Goal: Check status

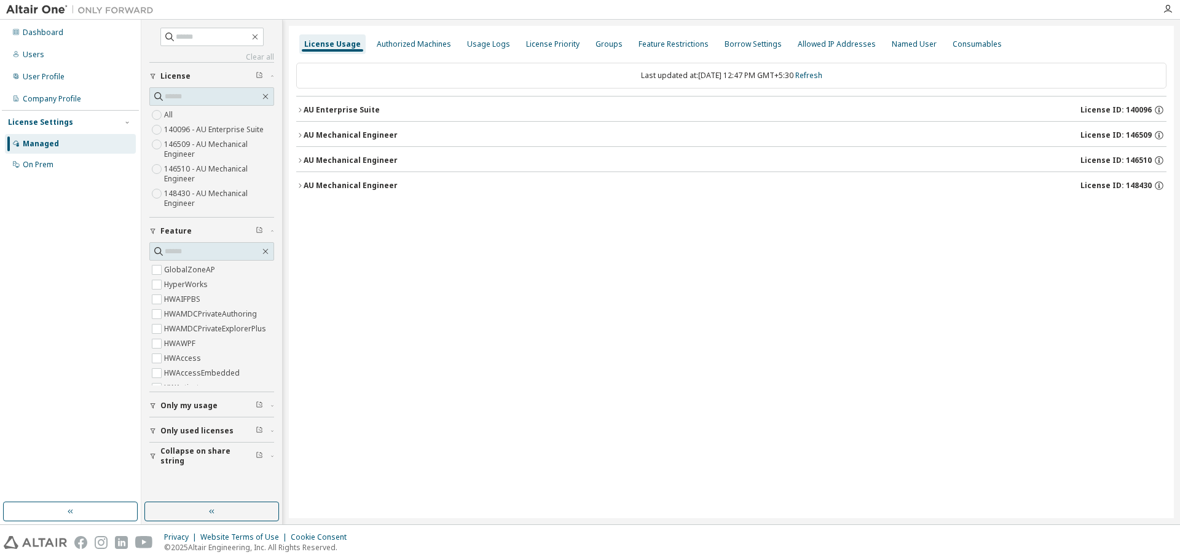
click at [318, 112] on div "AU Enterprise Suite" at bounding box center [342, 110] width 76 height 10
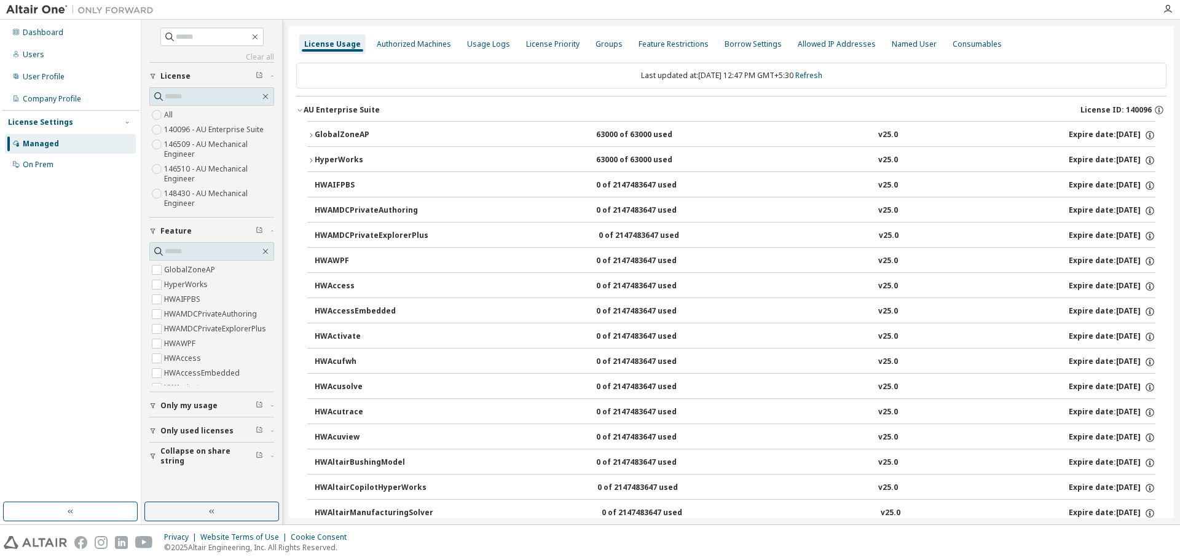
click at [312, 128] on button "GlobalZoneAP 63000 of 63000 used v25.0 Expire date: 2026-03-30" at bounding box center [731, 135] width 848 height 27
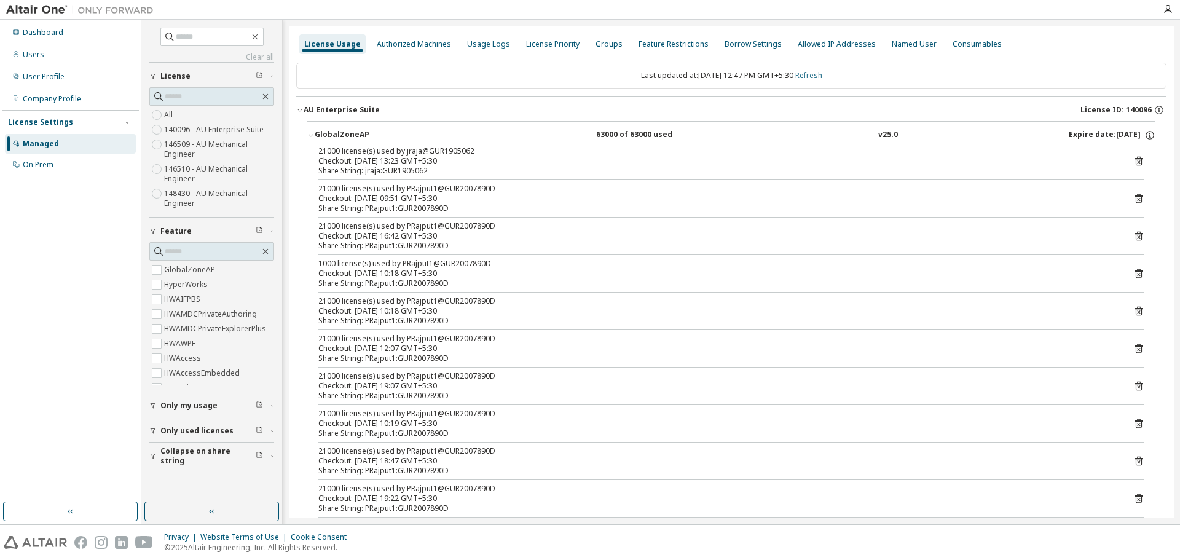
click at [822, 77] on link "Refresh" at bounding box center [808, 75] width 27 height 10
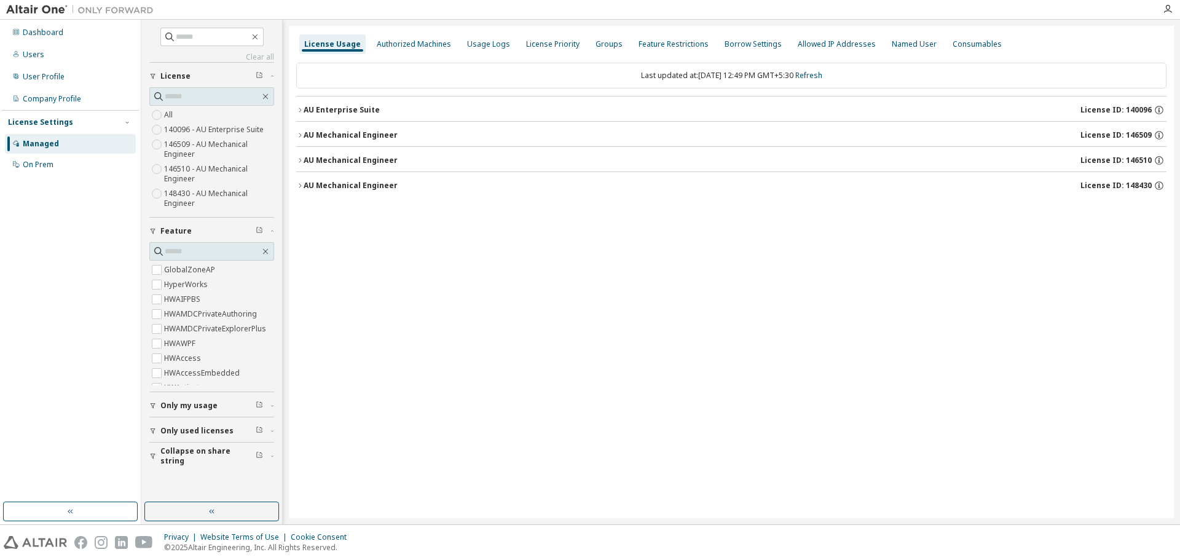
click at [332, 108] on div "AU Enterprise Suite" at bounding box center [342, 110] width 76 height 10
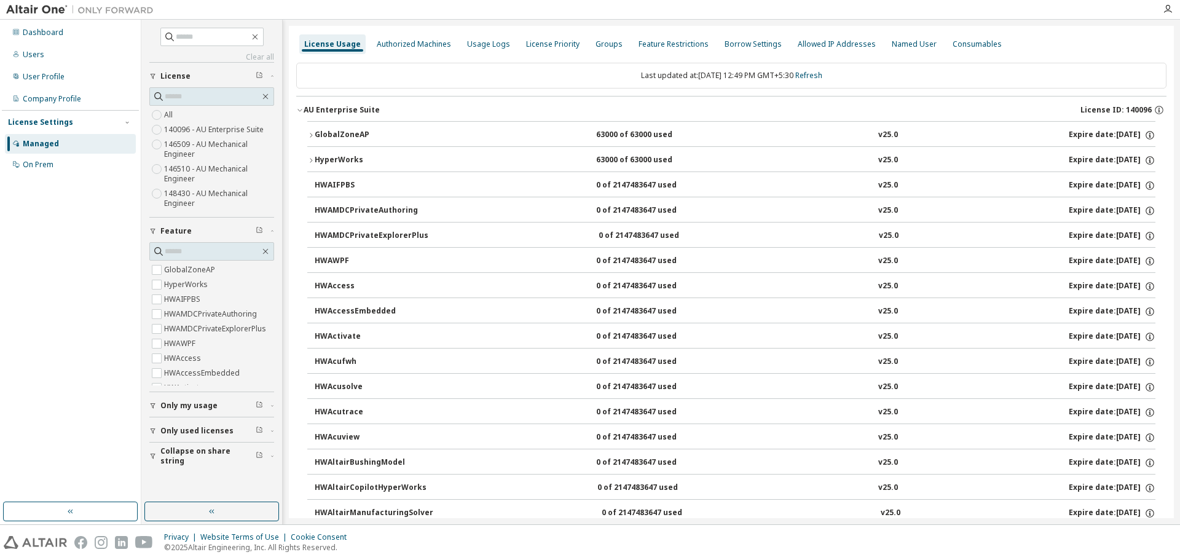
click at [329, 134] on div "GlobalZoneAP" at bounding box center [370, 135] width 111 height 11
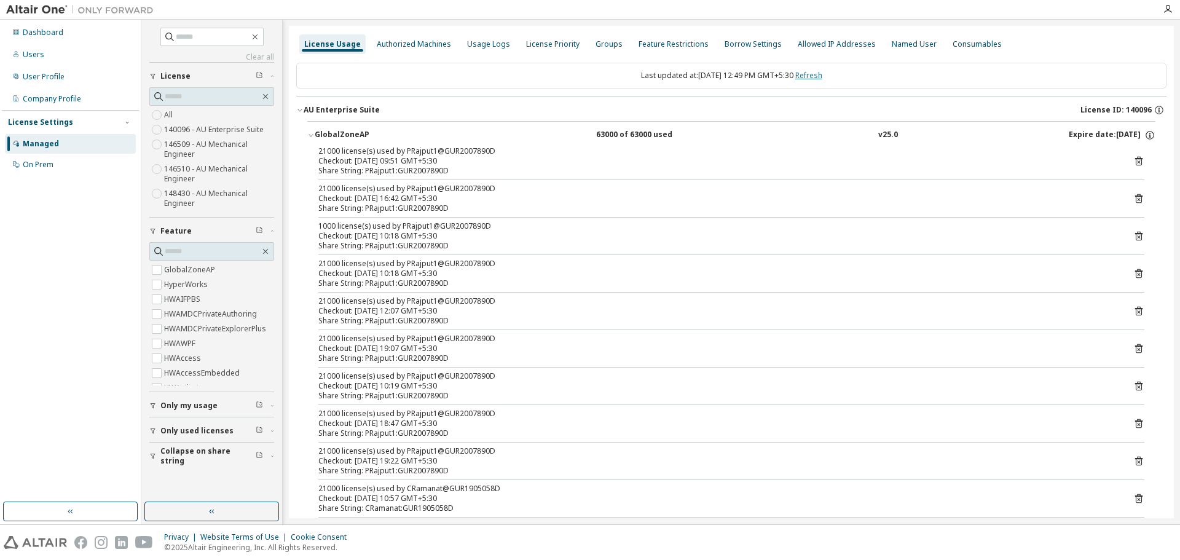
click at [822, 76] on link "Refresh" at bounding box center [808, 75] width 27 height 10
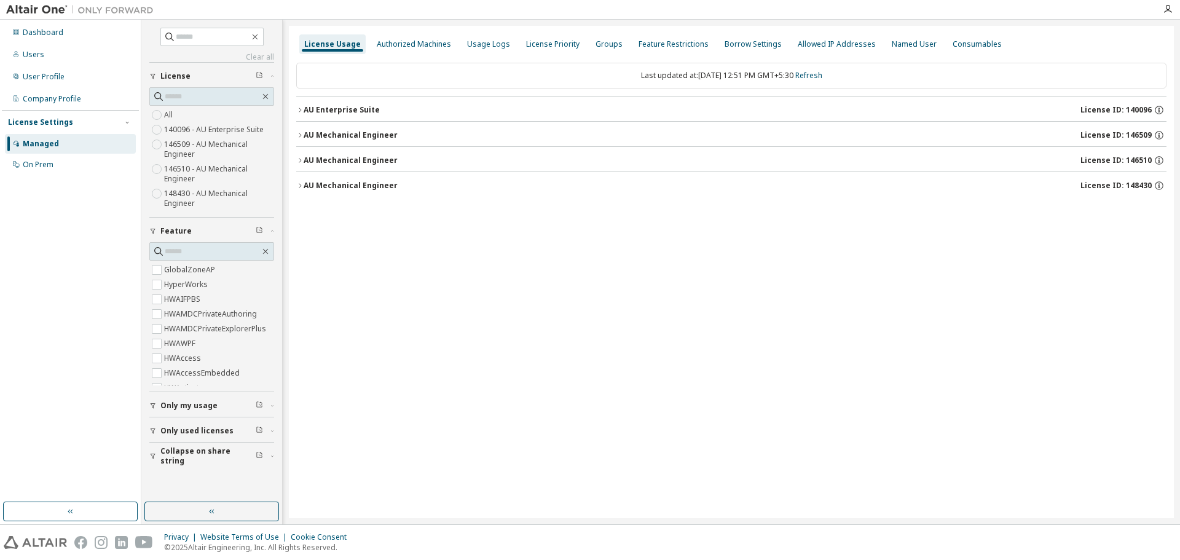
click at [341, 109] on div "AU Enterprise Suite" at bounding box center [342, 110] width 76 height 10
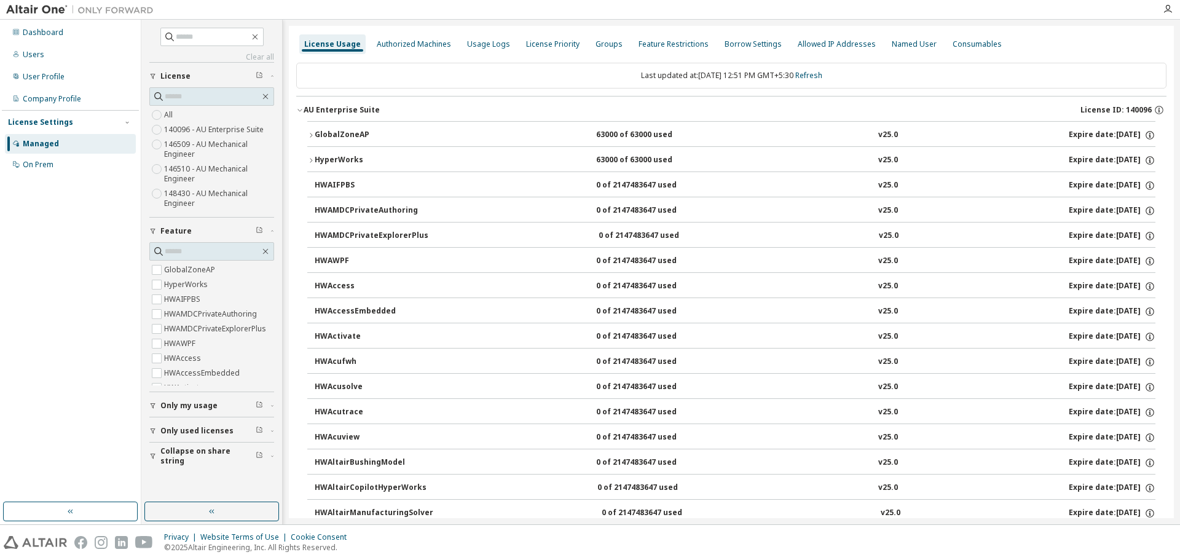
click at [314, 132] on icon "button" at bounding box center [310, 135] width 7 height 7
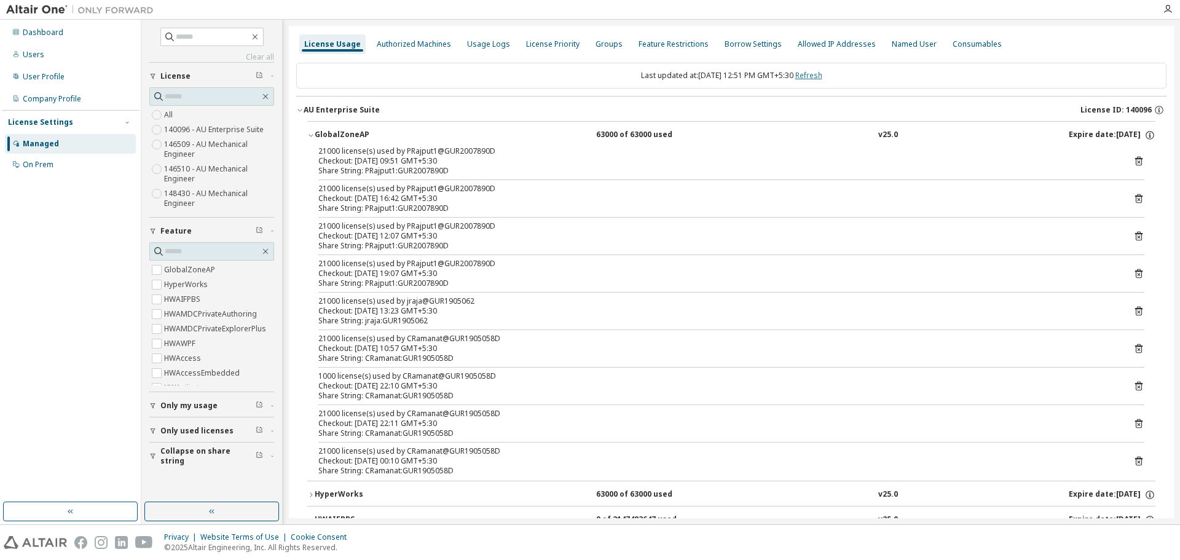
click at [822, 77] on link "Refresh" at bounding box center [808, 75] width 27 height 10
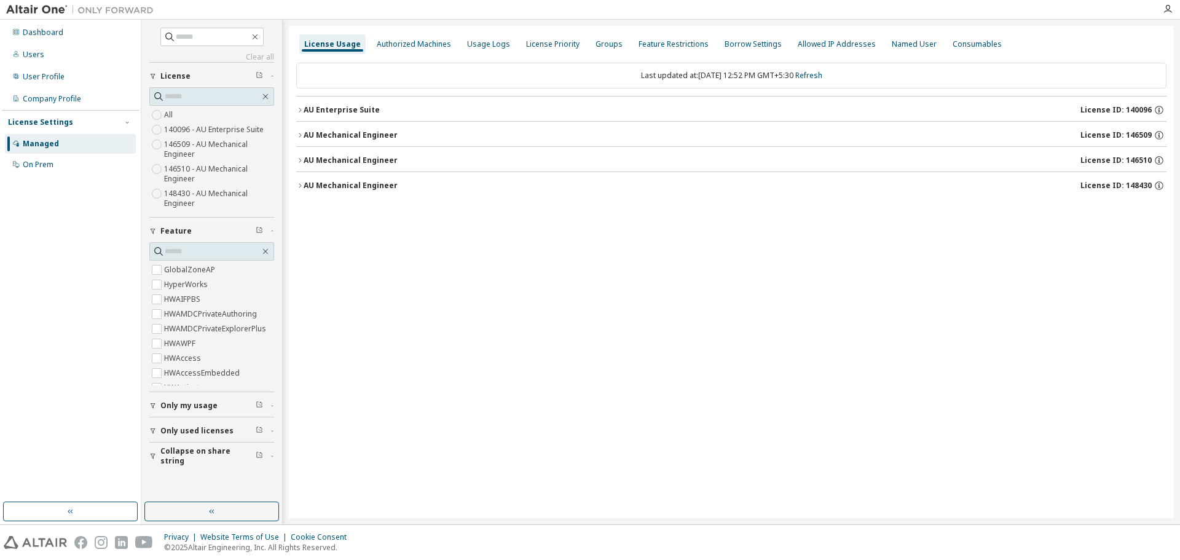
click at [356, 109] on div "AU Enterprise Suite" at bounding box center [342, 110] width 76 height 10
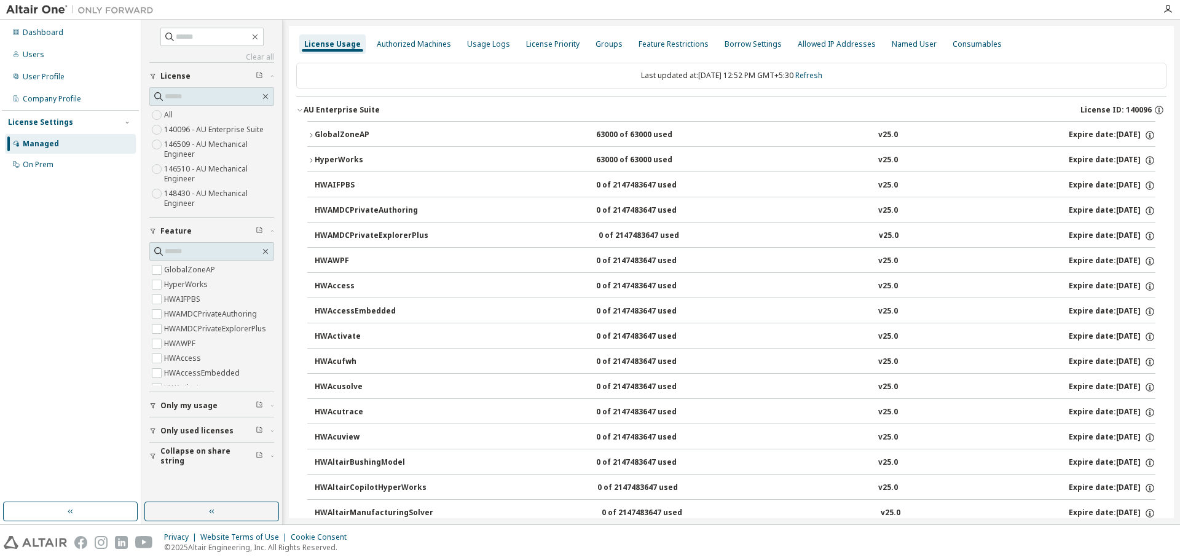
click at [494, 127] on button "GlobalZoneAP 63000 of 63000 used v25.0 Expire date: 2026-03-30" at bounding box center [731, 135] width 848 height 27
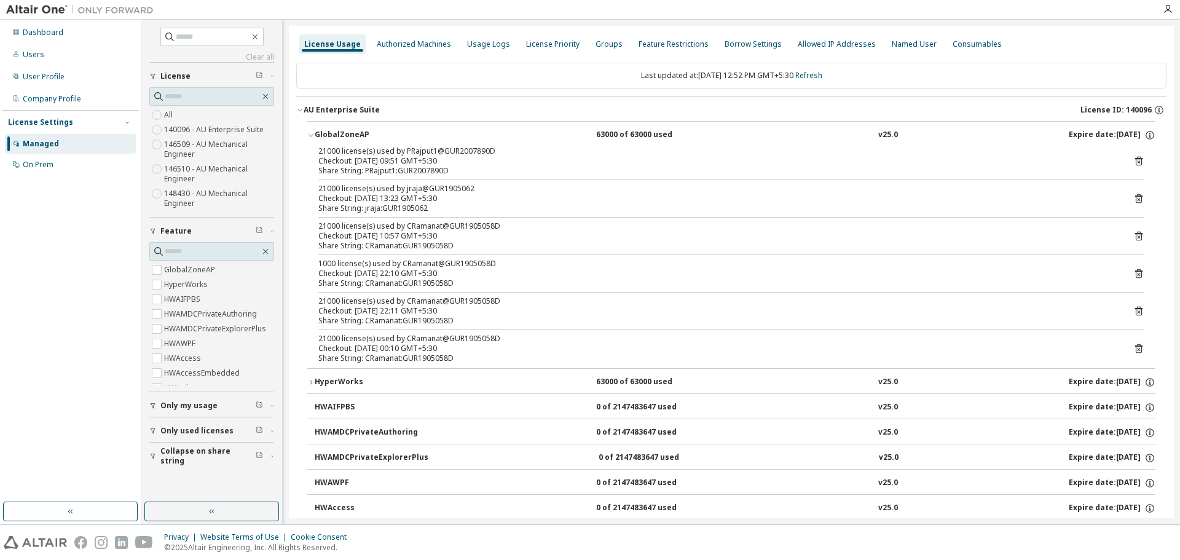
click at [1137, 161] on icon at bounding box center [1138, 161] width 3 height 3
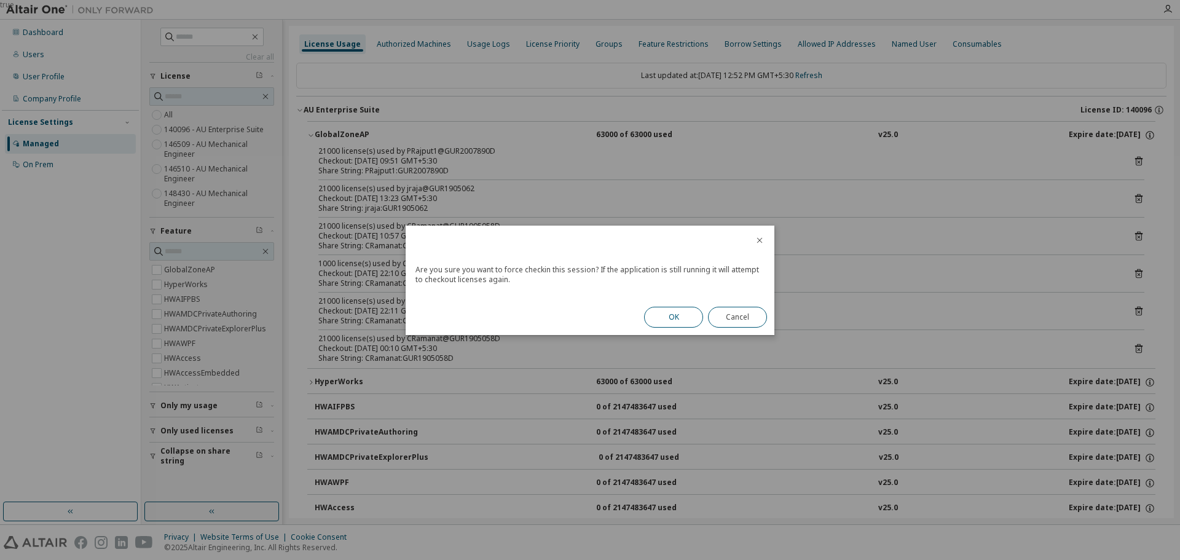
click at [686, 313] on button "OK" at bounding box center [673, 317] width 59 height 21
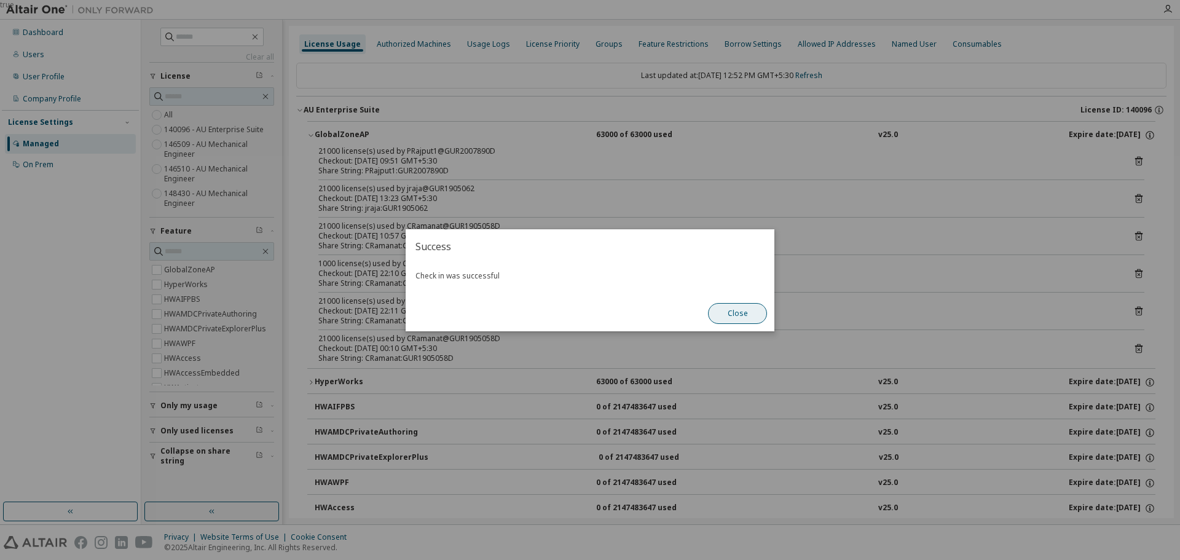
click at [750, 315] on button "Close" at bounding box center [737, 313] width 59 height 21
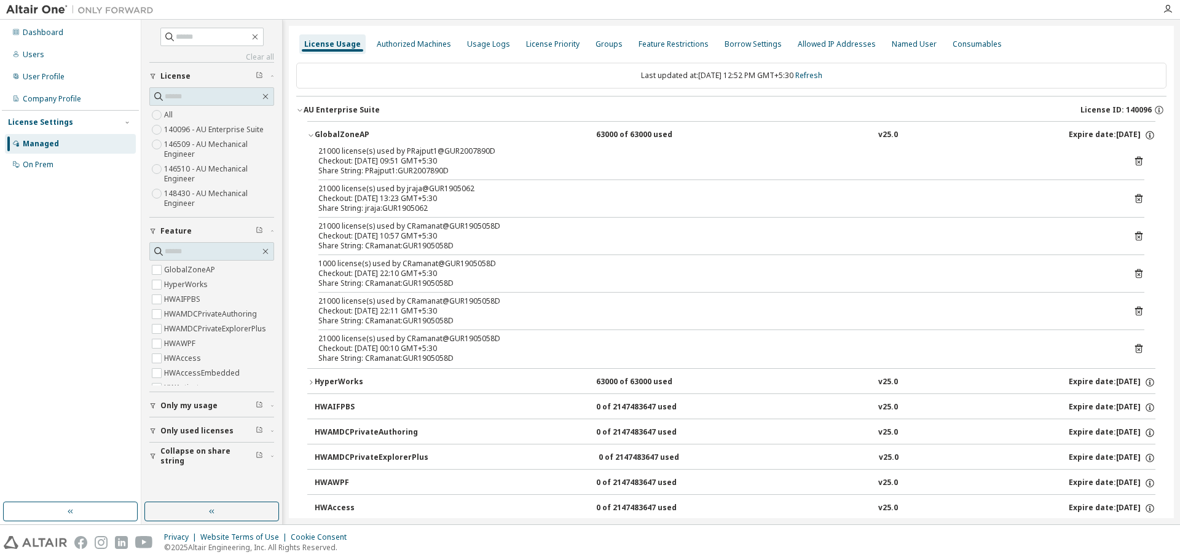
click at [1133, 197] on icon at bounding box center [1138, 198] width 11 height 11
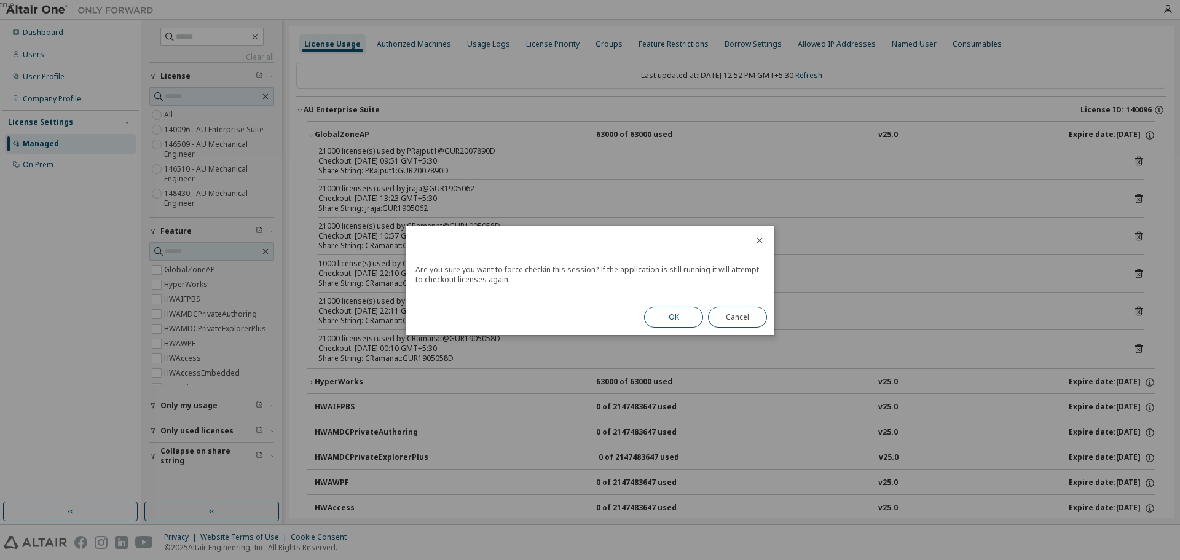
click at [680, 318] on button "OK" at bounding box center [673, 317] width 59 height 21
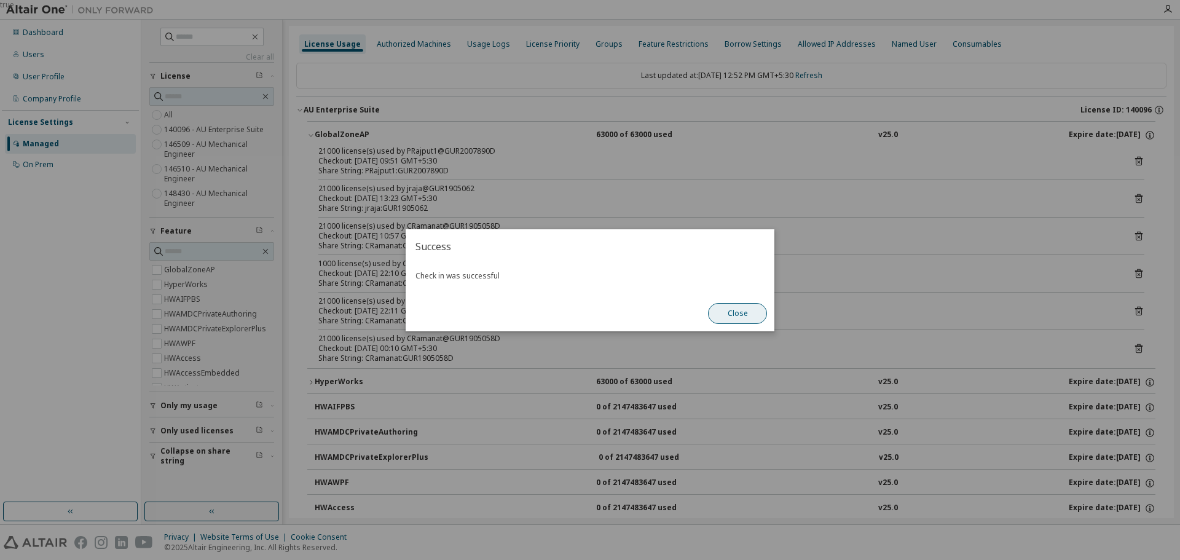
click at [745, 315] on button "Close" at bounding box center [737, 313] width 59 height 21
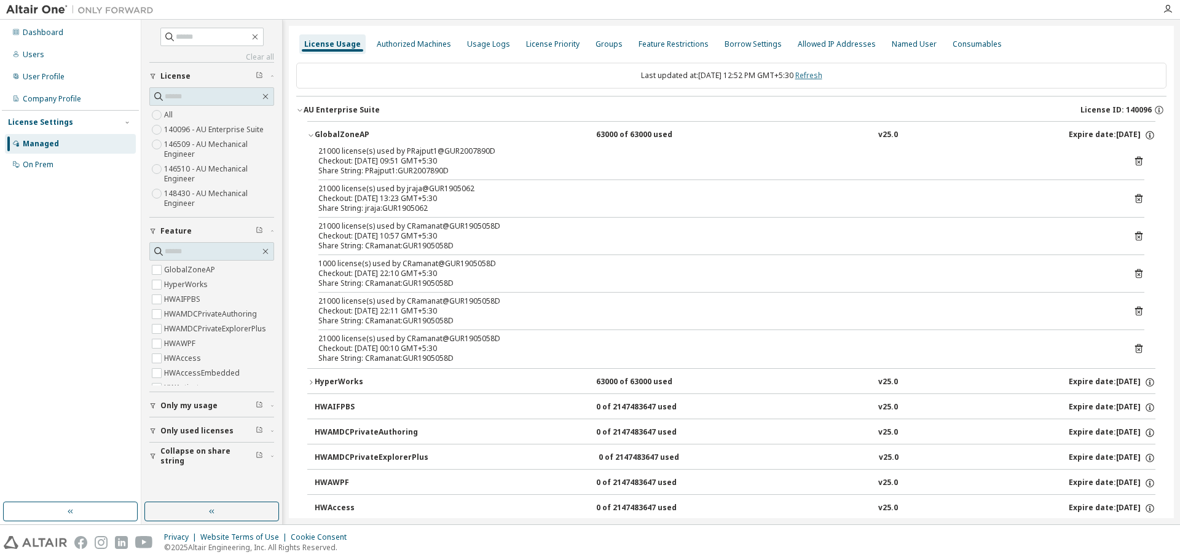
click at [822, 79] on link "Refresh" at bounding box center [808, 75] width 27 height 10
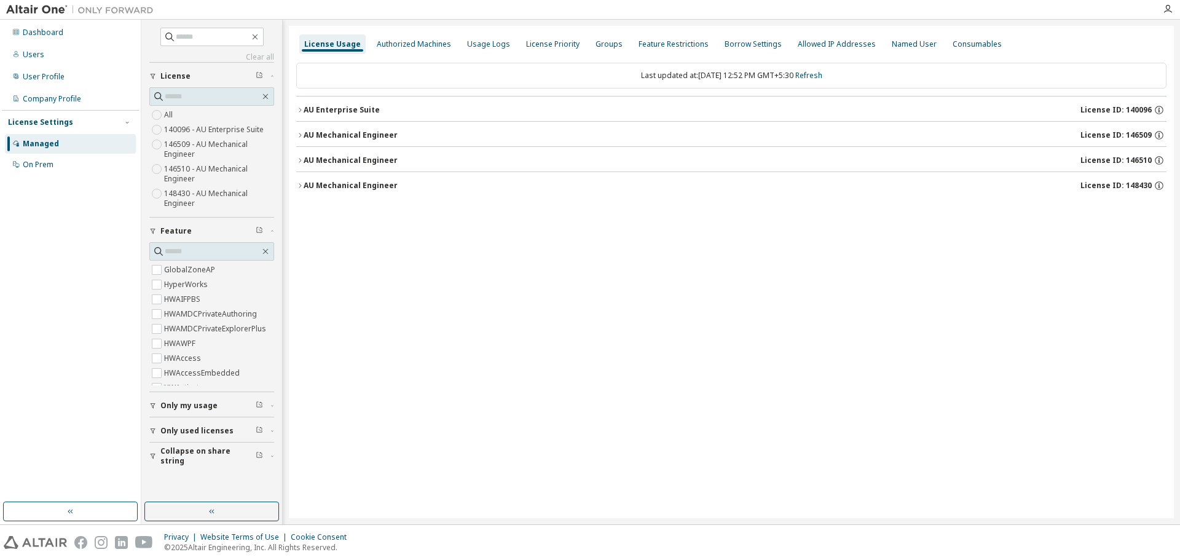
click at [343, 108] on div "AU Enterprise Suite" at bounding box center [342, 110] width 76 height 10
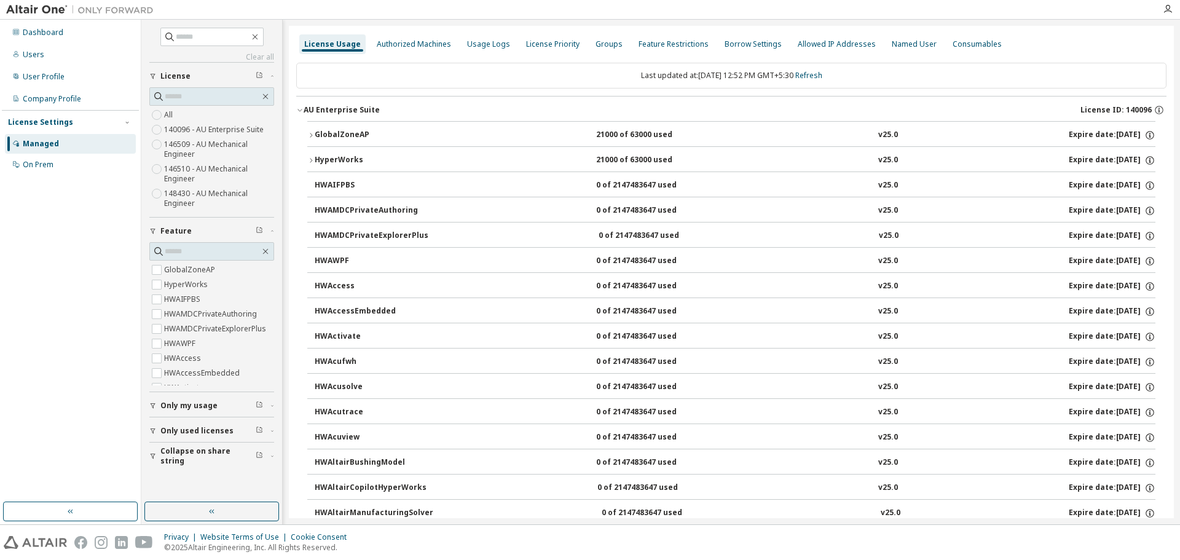
click at [346, 136] on div "GlobalZoneAP" at bounding box center [370, 135] width 111 height 11
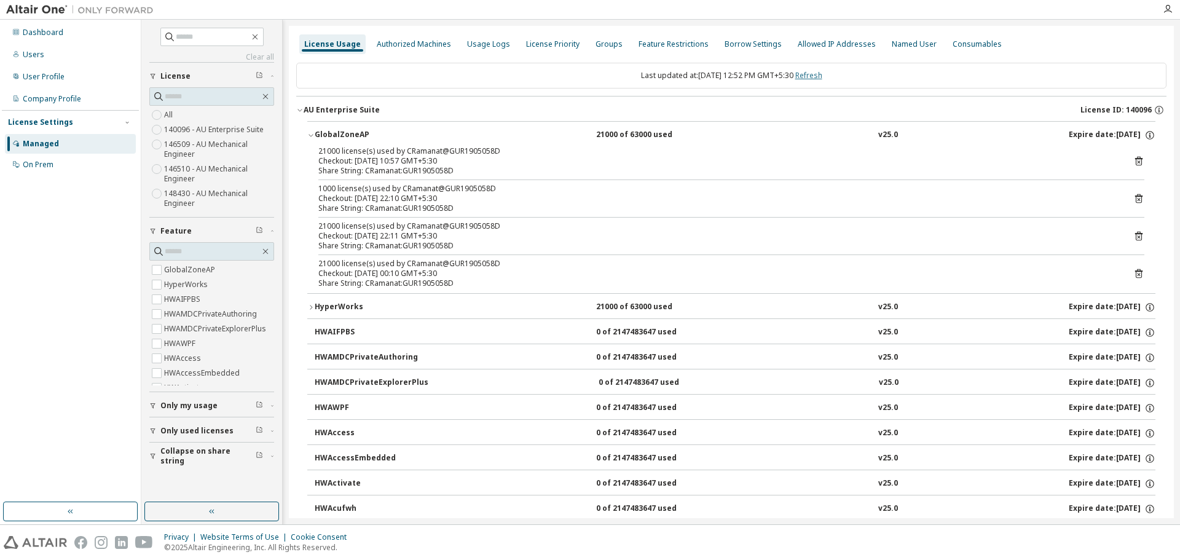
click at [817, 76] on link "Refresh" at bounding box center [808, 75] width 27 height 10
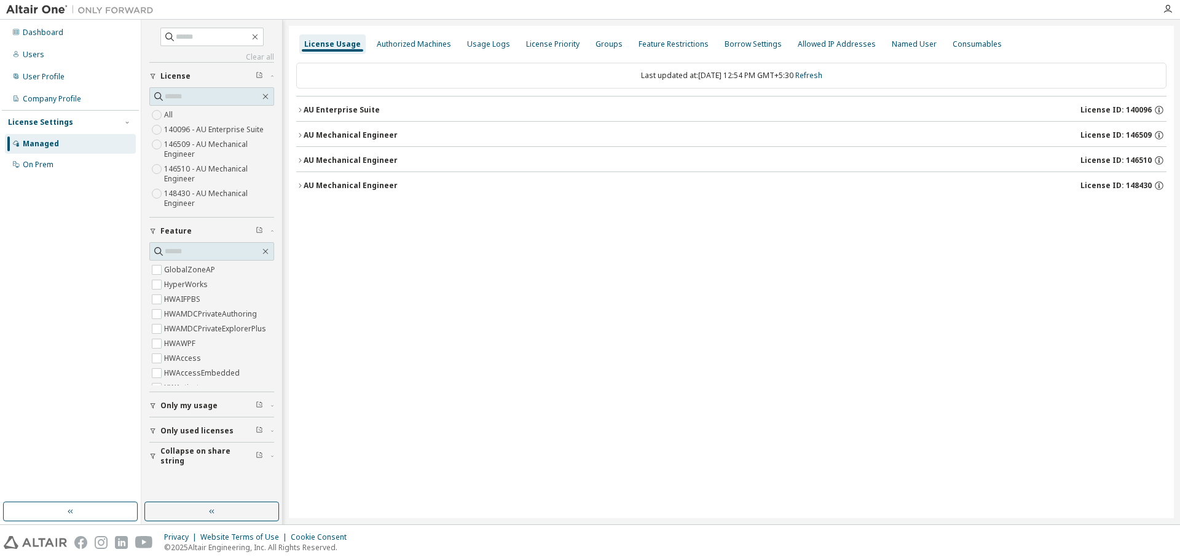
click at [353, 111] on div "AU Enterprise Suite" at bounding box center [342, 110] width 76 height 10
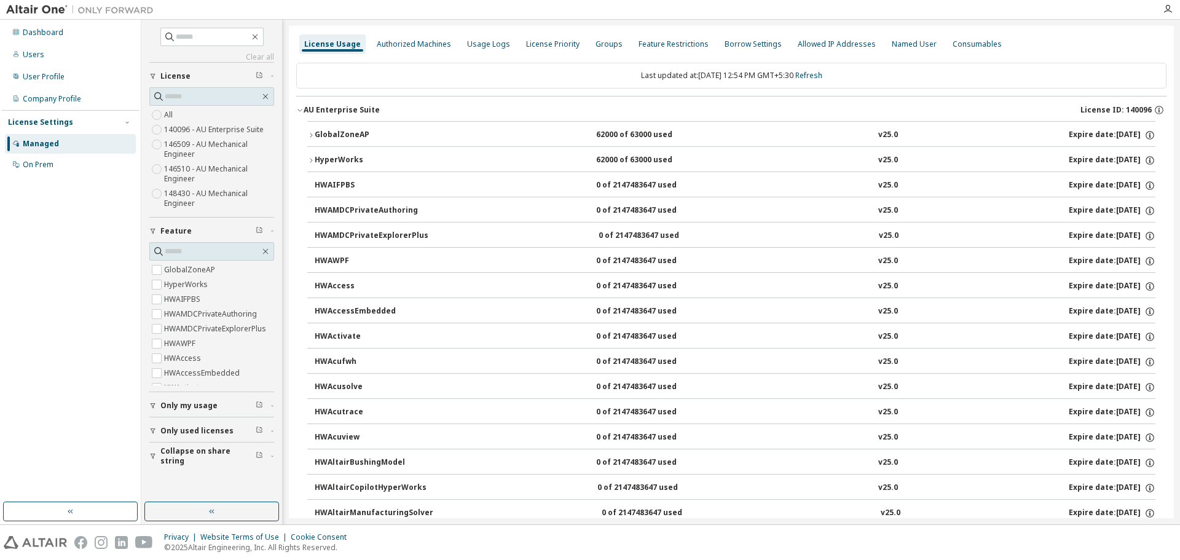
click at [353, 133] on div "GlobalZoneAP" at bounding box center [370, 135] width 111 height 11
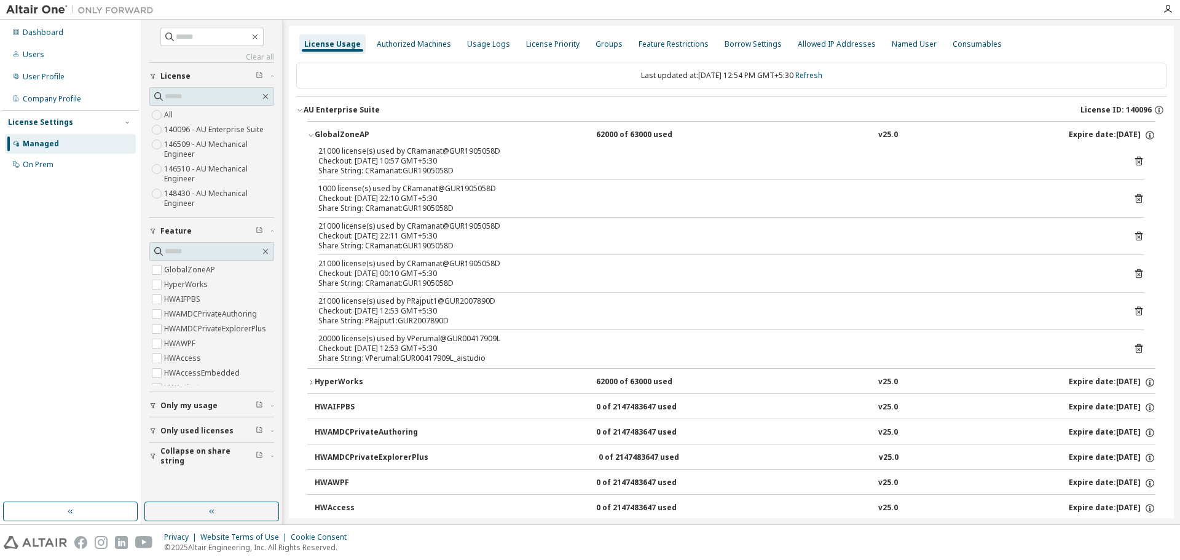
click at [303, 108] on icon "button" at bounding box center [299, 109] width 7 height 7
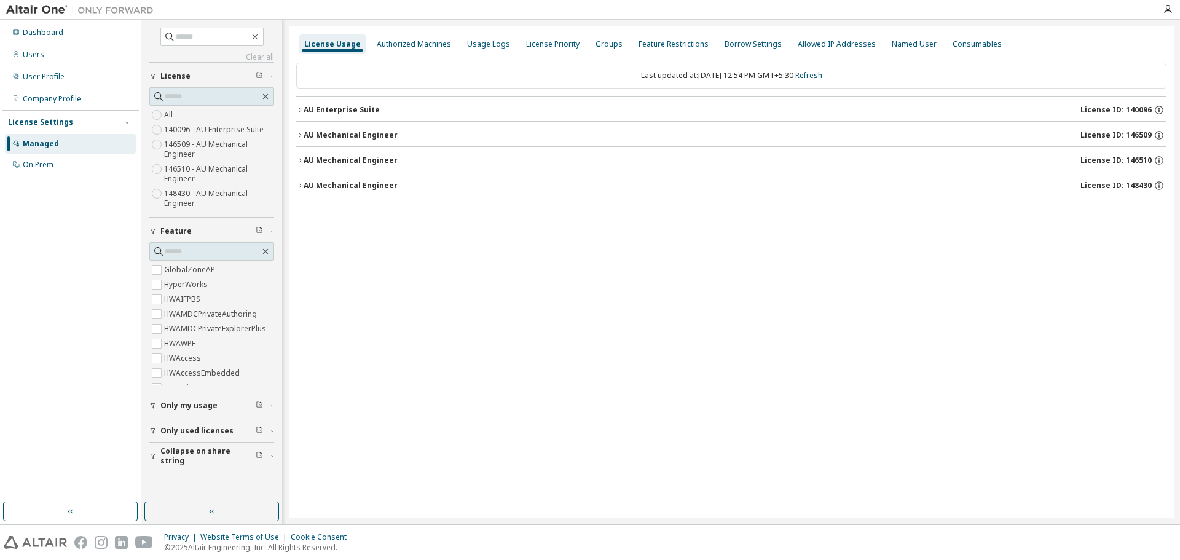
click at [304, 132] on div "AU Mechanical Engineer" at bounding box center [351, 135] width 94 height 10
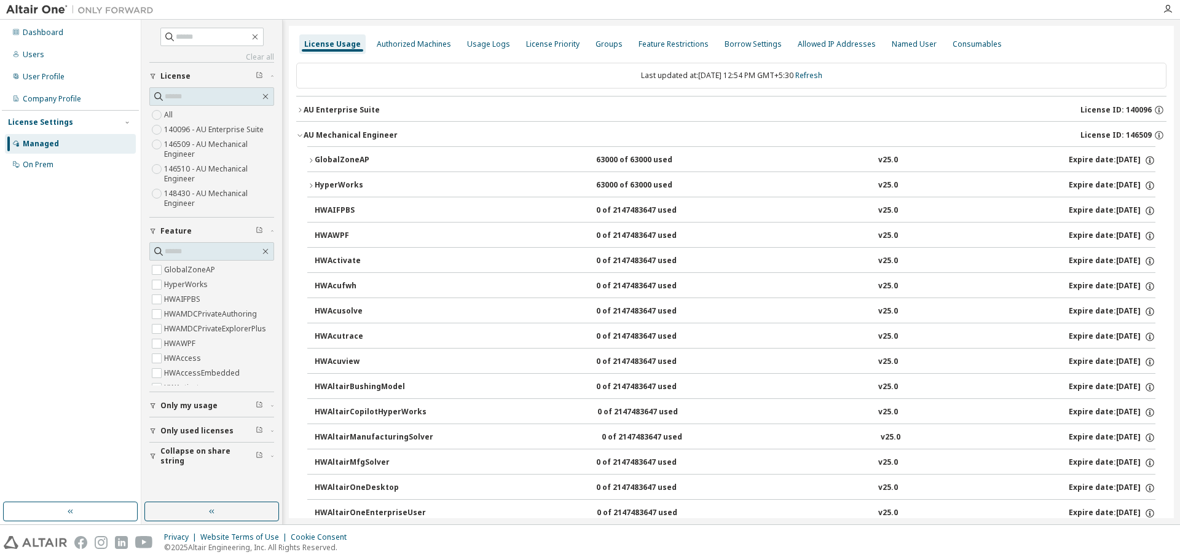
click at [300, 108] on icon "button" at bounding box center [299, 109] width 7 height 7
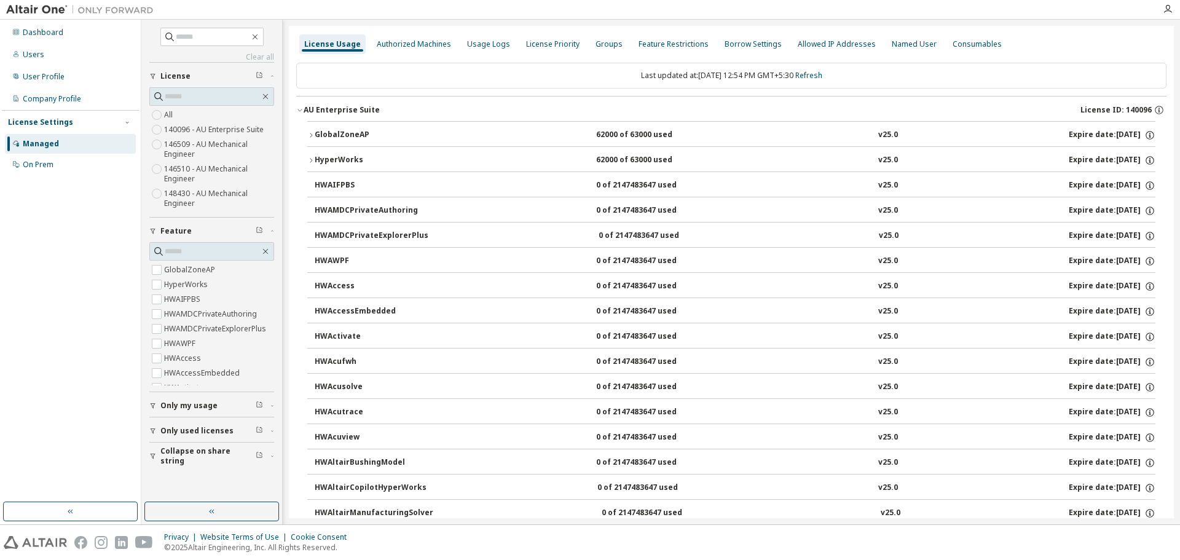
click at [311, 128] on button "GlobalZoneAP 62000 of 63000 used v25.0 Expire date: 2026-03-30" at bounding box center [731, 135] width 848 height 27
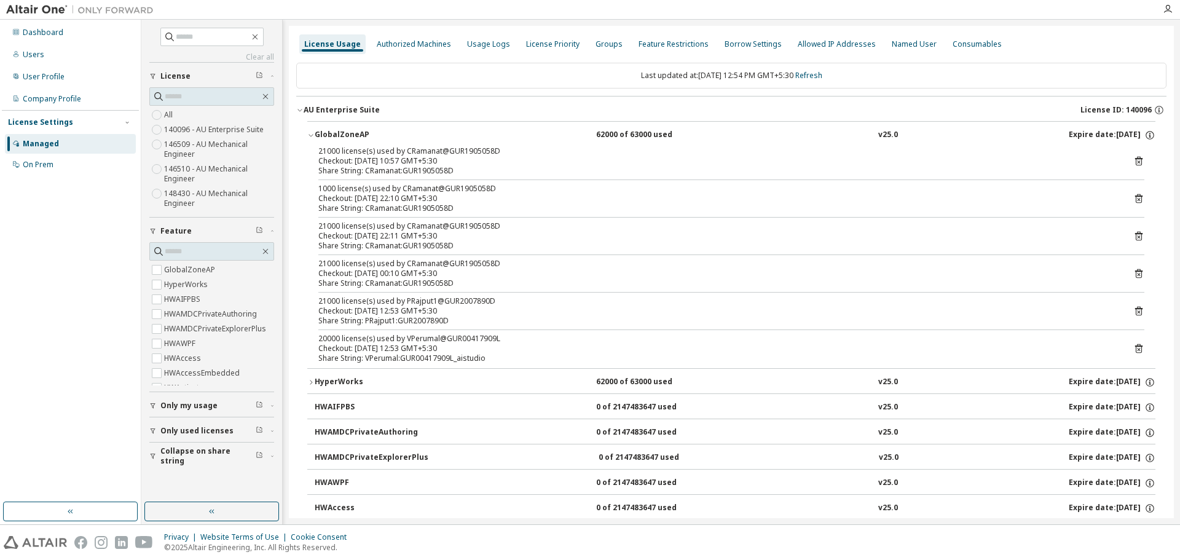
click at [1134, 349] on icon at bounding box center [1138, 348] width 11 height 11
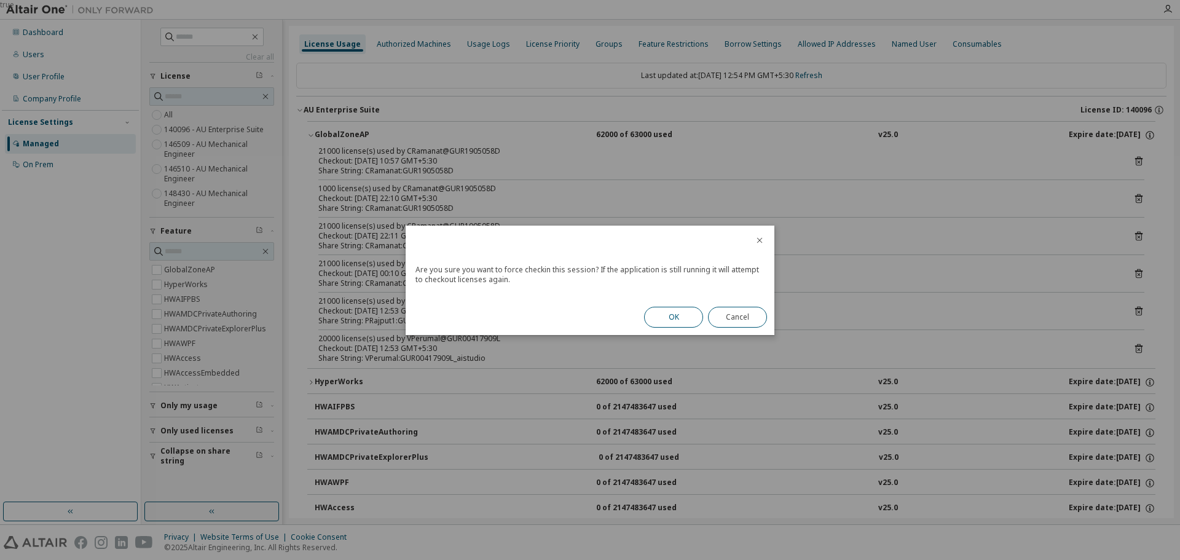
click at [668, 318] on button "OK" at bounding box center [673, 317] width 59 height 21
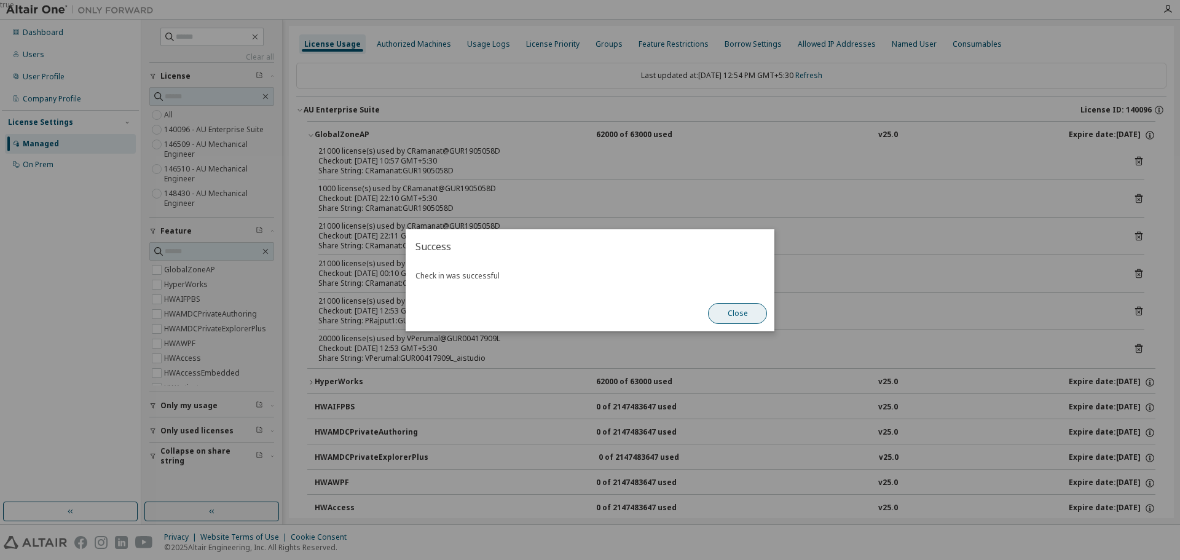
click at [747, 315] on button "Close" at bounding box center [737, 313] width 59 height 21
